Goal: Transaction & Acquisition: Subscribe to service/newsletter

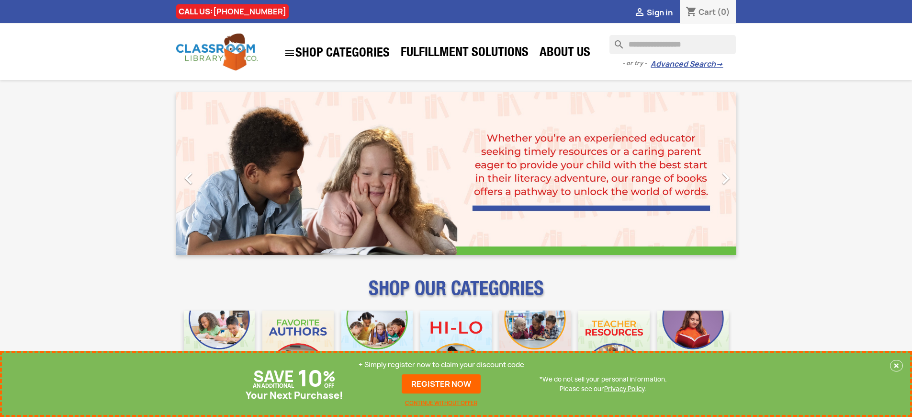
click at [442, 364] on p "+ Simply register now to claim your discount code" at bounding box center [442, 365] width 166 height 10
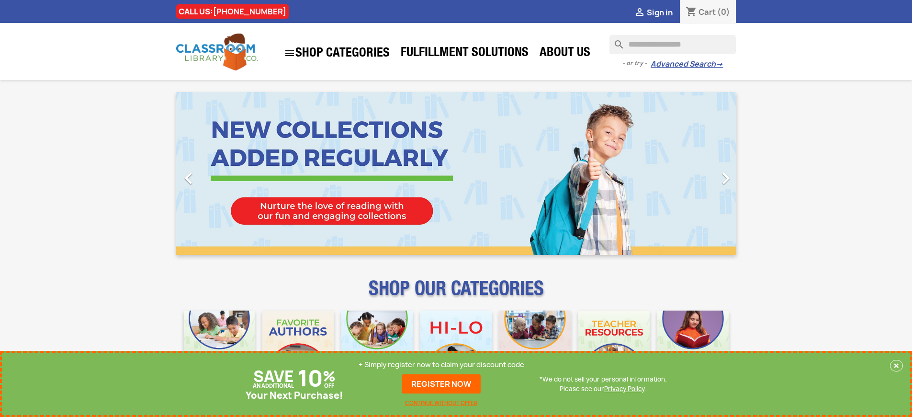
click at [442, 364] on p "+ Simply register now to claim your discount code" at bounding box center [442, 365] width 166 height 10
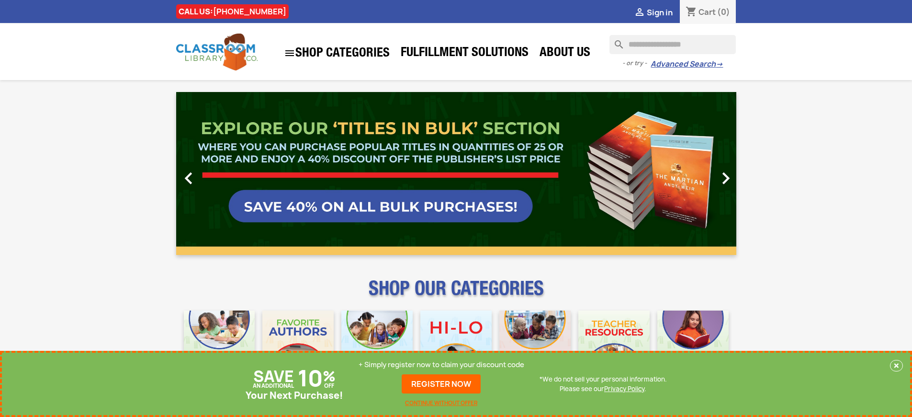
click at [442, 364] on p "+ Simply register now to claim your discount code" at bounding box center [442, 365] width 166 height 10
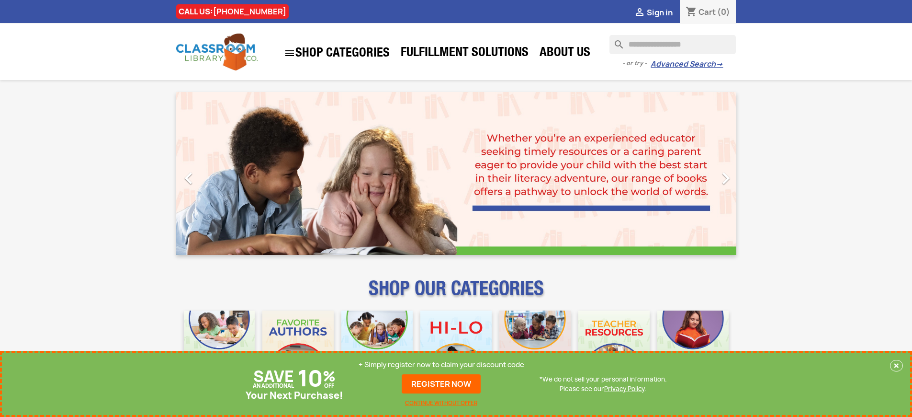
click at [442, 364] on p "+ Simply register now to claim your discount code" at bounding box center [442, 365] width 166 height 10
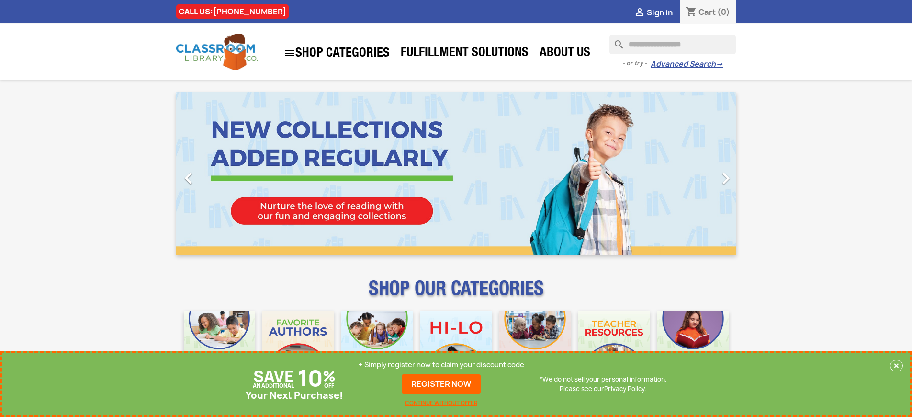
click at [442, 364] on p "+ Simply register now to claim your discount code" at bounding box center [442, 365] width 166 height 10
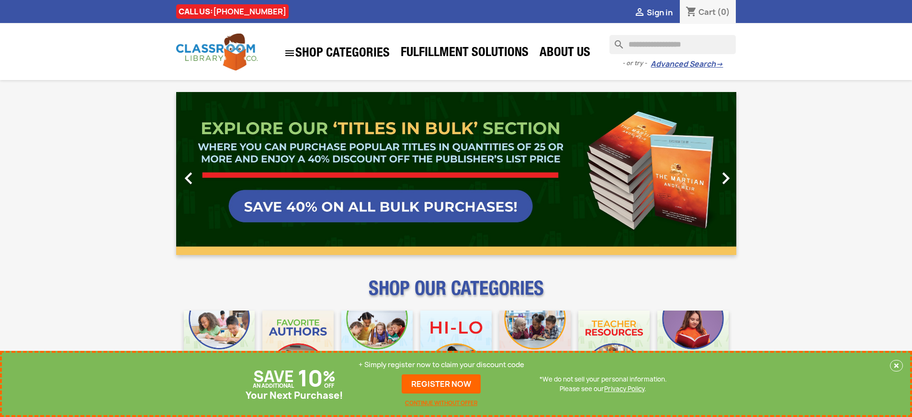
click at [442, 364] on p "+ Simply register now to claim your discount code" at bounding box center [442, 365] width 166 height 10
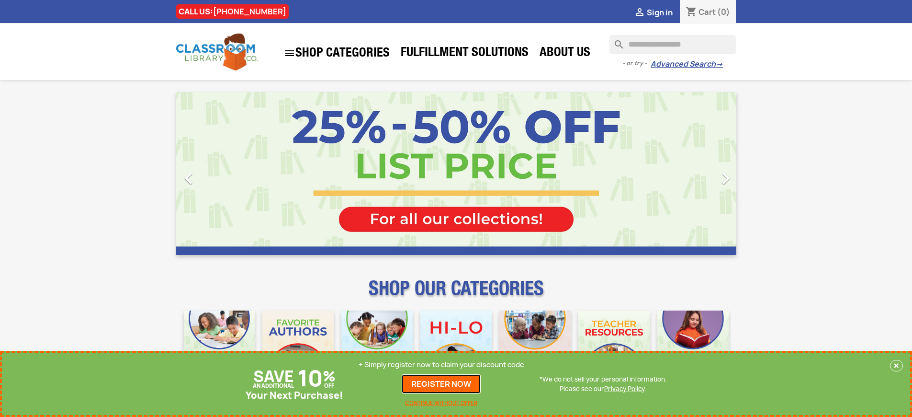
click at [442, 384] on link "REGISTER NOW" at bounding box center [441, 383] width 79 height 19
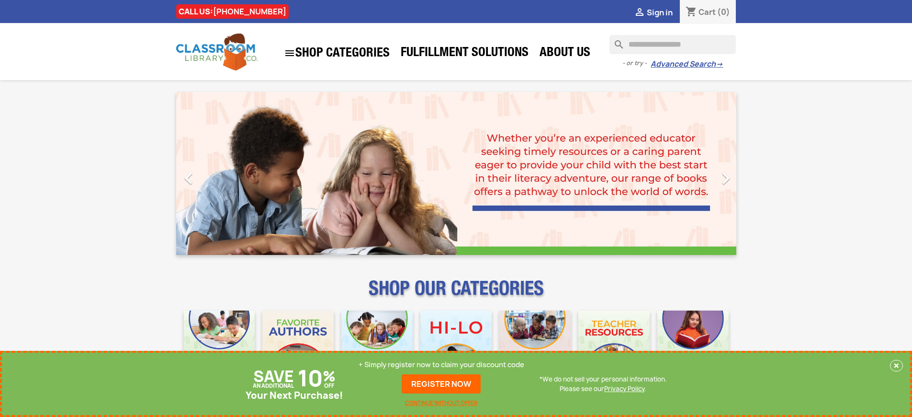
click at [442, 364] on p "+ Simply register now to claim your discount code" at bounding box center [442, 365] width 166 height 10
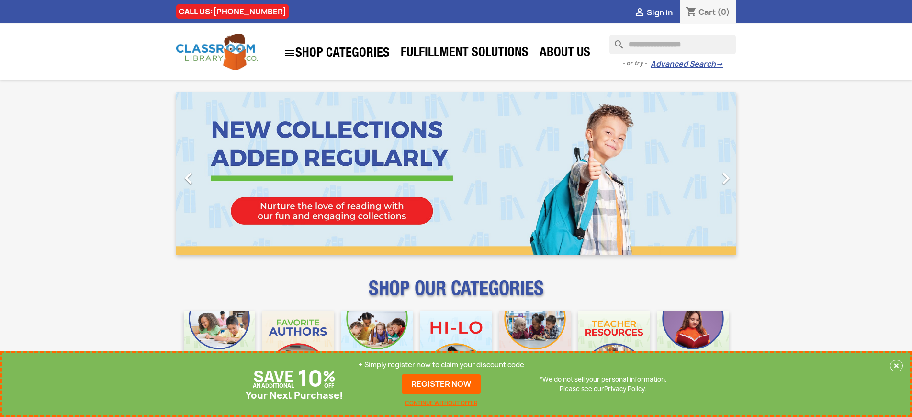
click at [442, 364] on p "+ Simply register now to claim your discount code" at bounding box center [442, 365] width 166 height 10
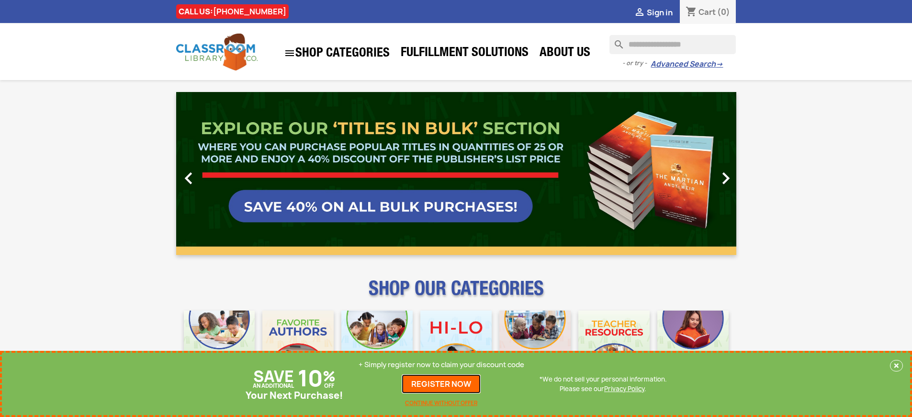
click at [442, 384] on link "REGISTER NOW" at bounding box center [441, 383] width 79 height 19
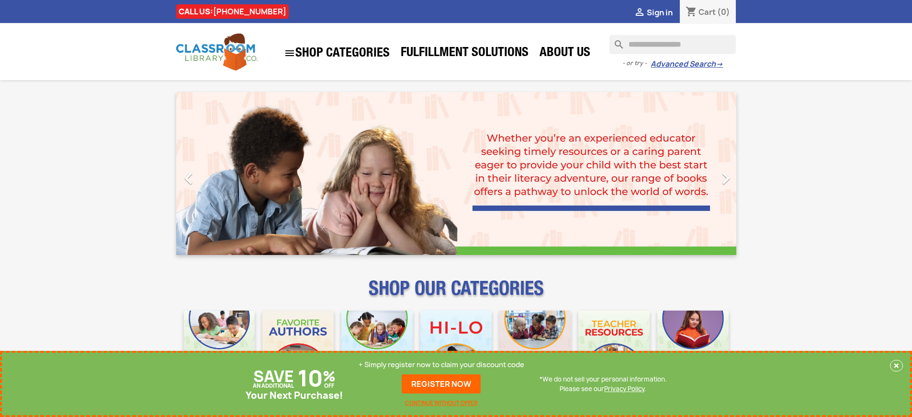
click at [442, 364] on p "+ Simply register now to claim your discount code" at bounding box center [442, 365] width 166 height 10
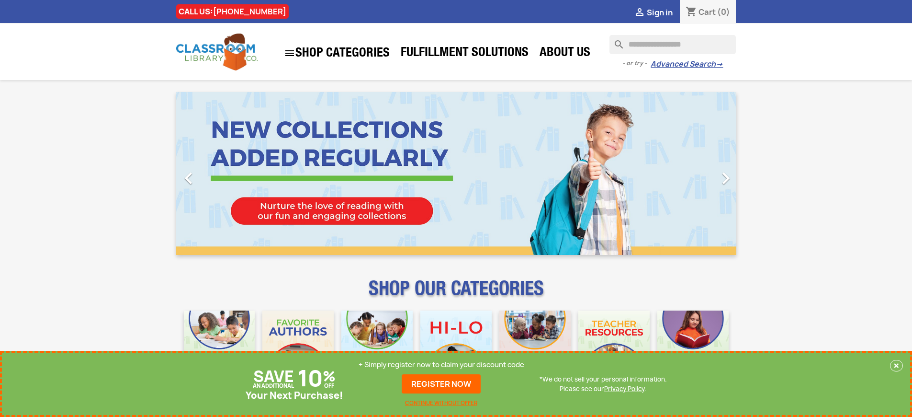
click at [442, 364] on p "+ Simply register now to claim your discount code" at bounding box center [442, 365] width 166 height 10
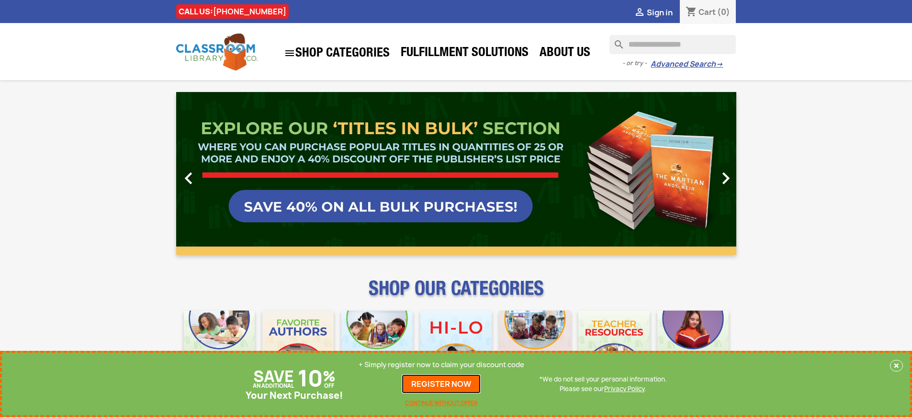
click at [442, 384] on link "REGISTER NOW" at bounding box center [441, 383] width 79 height 19
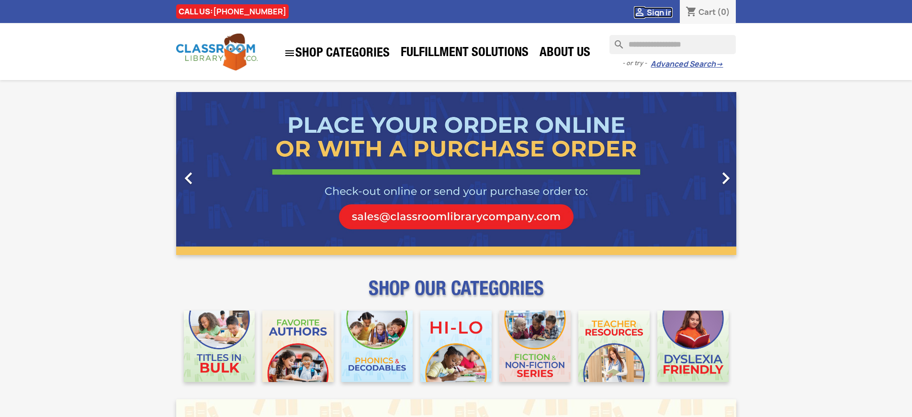
click at [659, 12] on span "Sign in" at bounding box center [660, 12] width 26 height 11
